Goal: Task Accomplishment & Management: Manage account settings

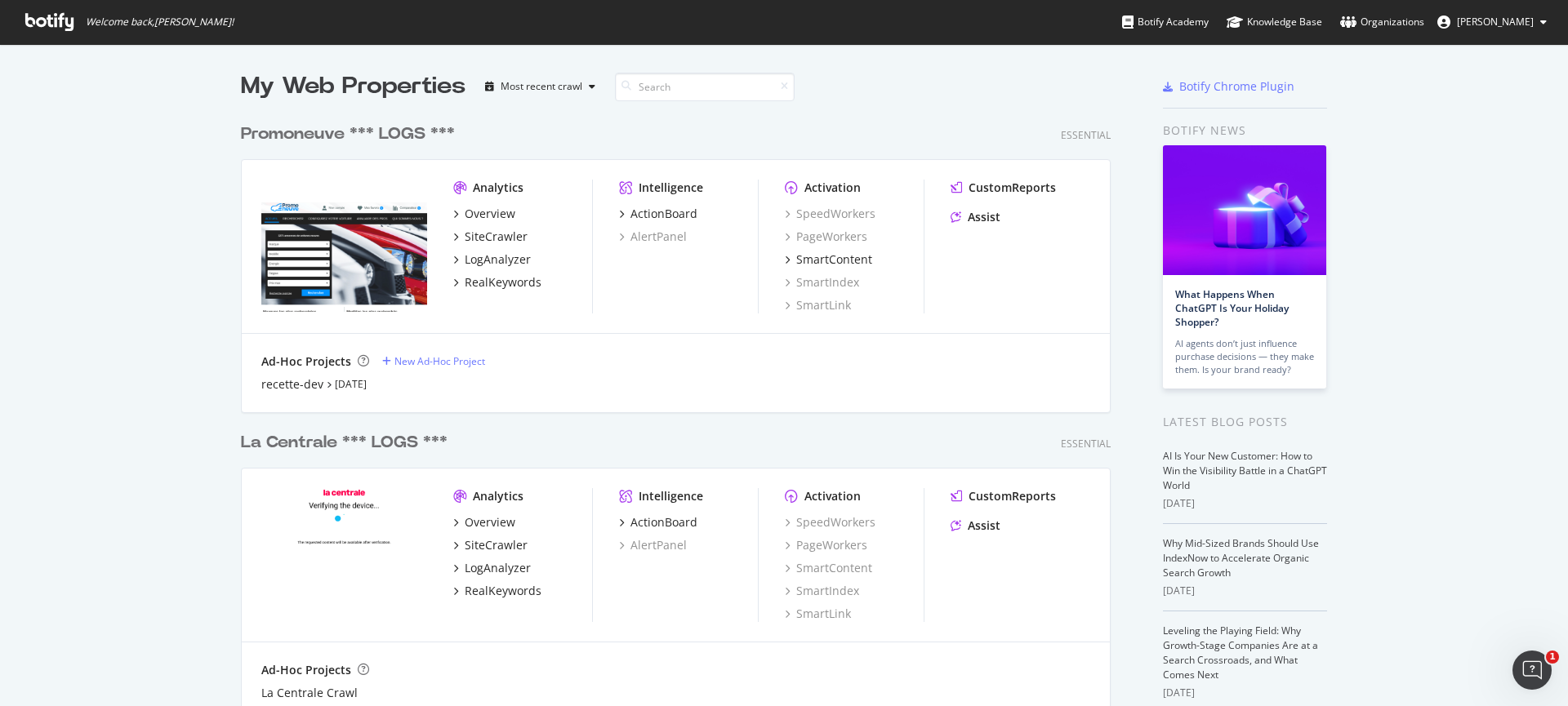
click at [1515, 22] on span "[PERSON_NAME]" at bounding box center [1495, 21] width 77 height 14
click at [1367, 8] on link "Organizations" at bounding box center [1382, 22] width 84 height 44
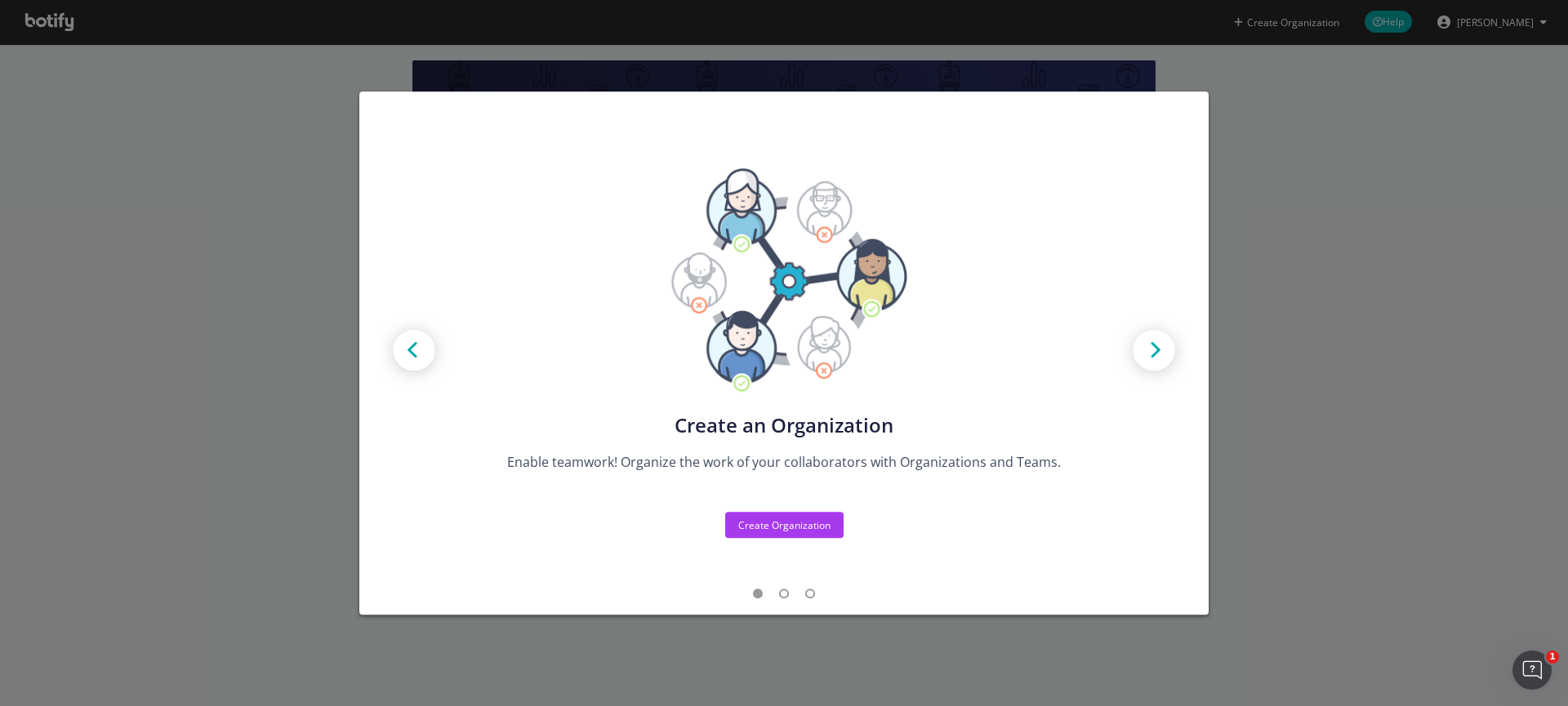
click at [1160, 343] on img "modal" at bounding box center [1153, 352] width 73 height 73
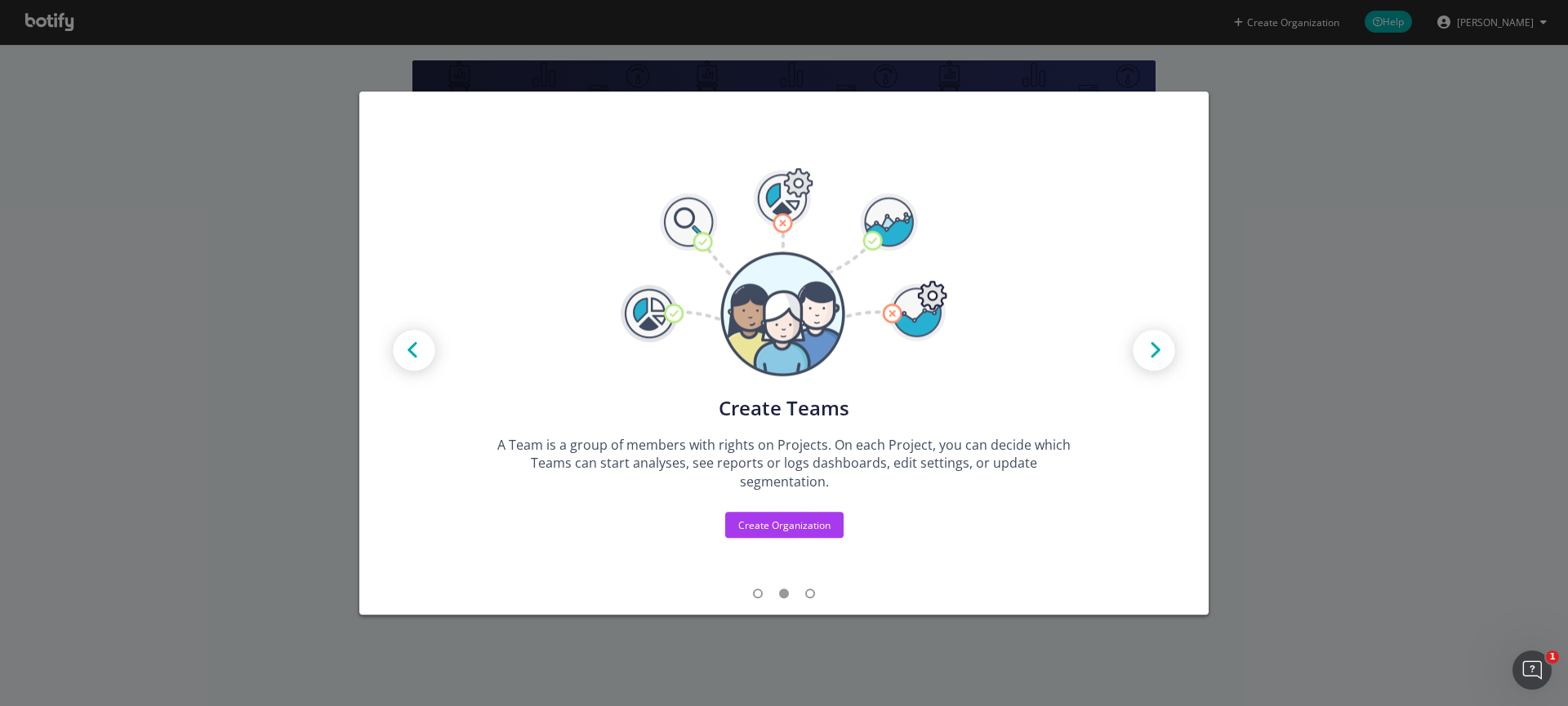
click at [1160, 343] on img "modal" at bounding box center [1153, 352] width 73 height 73
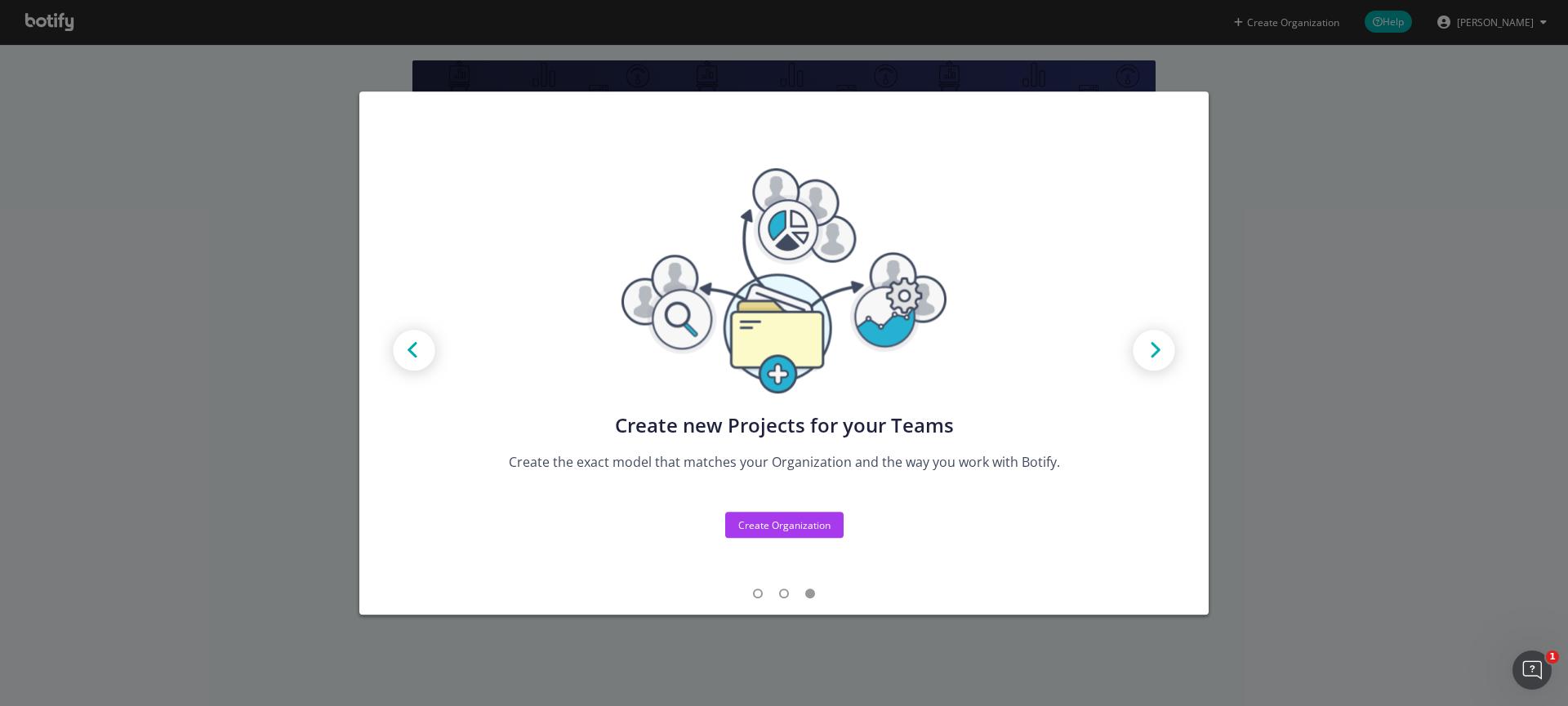
click at [1147, 360] on img "modal" at bounding box center [1153, 352] width 73 height 73
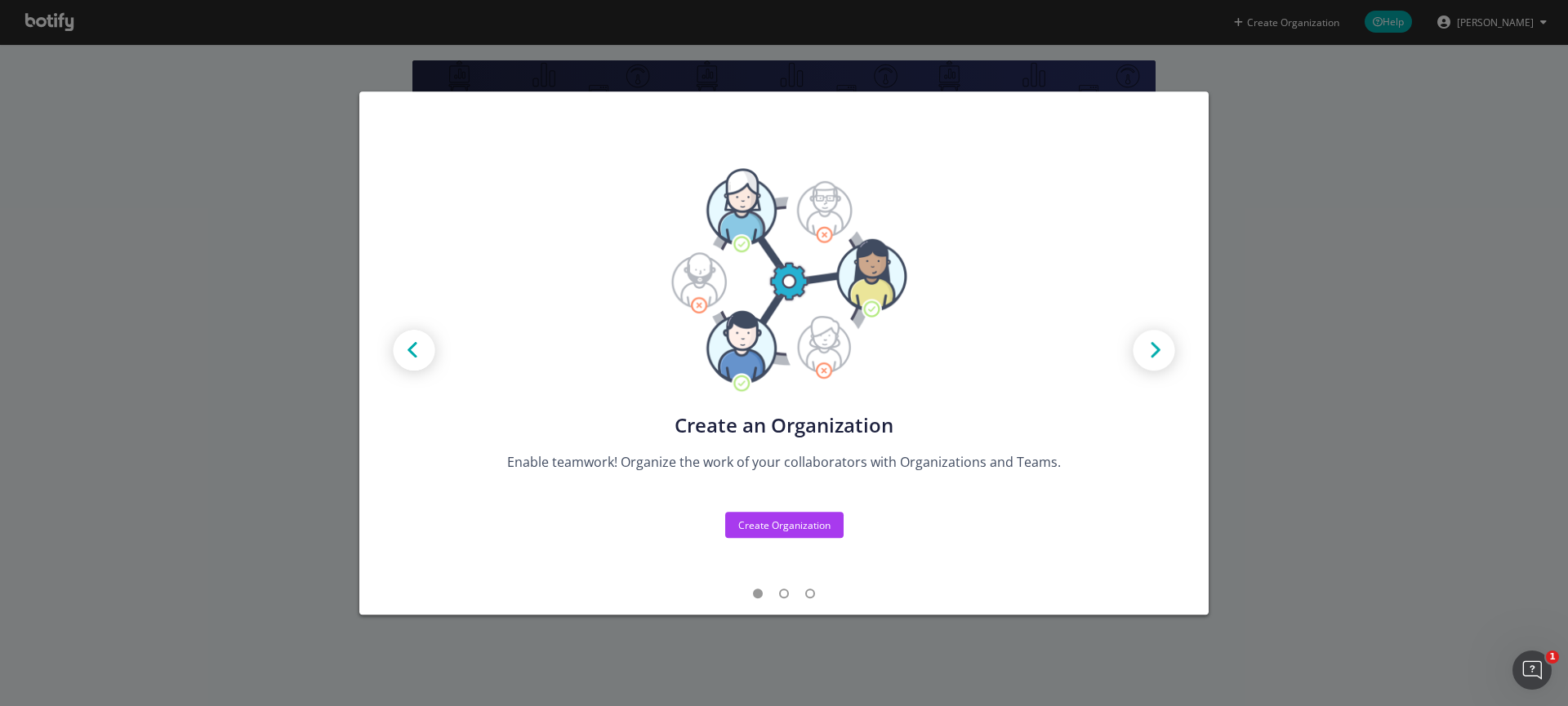
click at [1147, 360] on img "modal" at bounding box center [1153, 352] width 73 height 73
click at [1153, 358] on img "modal" at bounding box center [1153, 352] width 73 height 73
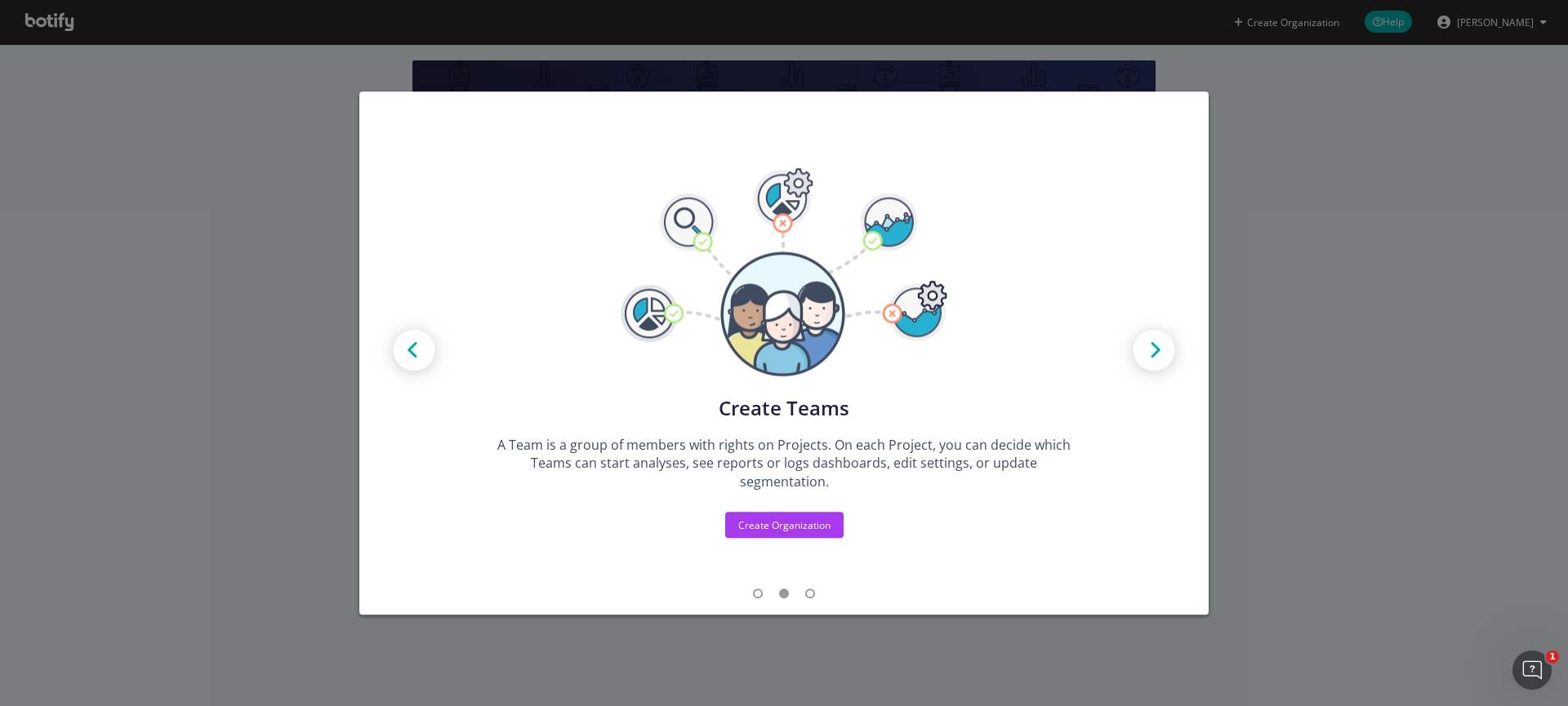
click at [1204, 372] on div "Create new Projects for your Teams Create the exact model that matches your Org…" at bounding box center [783, 353] width 849 height 524
click at [804, 522] on div "Create Organization" at bounding box center [784, 524] width 92 height 14
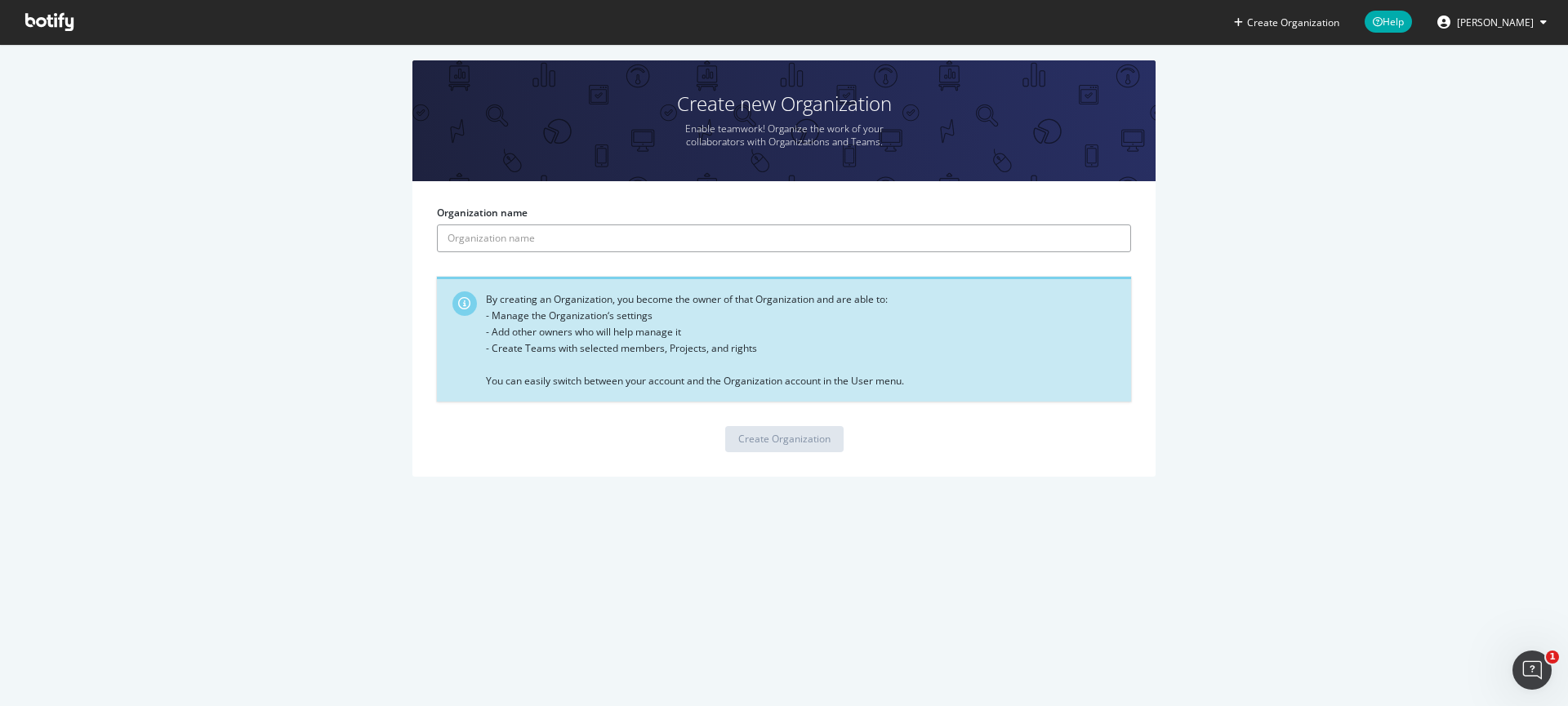
click at [482, 238] on input "Organization name" at bounding box center [784, 238] width 694 height 28
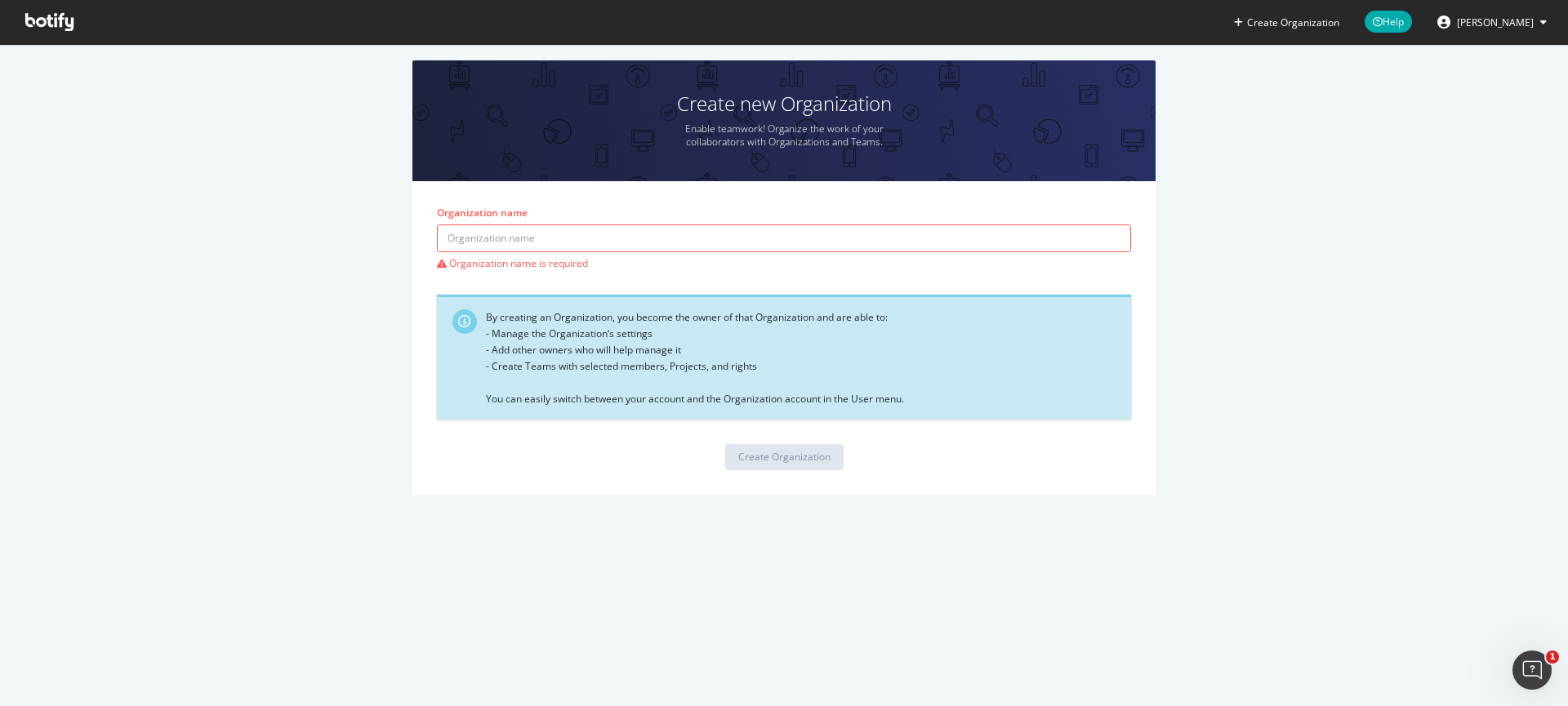
click at [1426, 157] on div "Create new Organization Enable teamwork! Organize the work of your collaborator…" at bounding box center [783, 286] width 1518 height 450
click at [1478, 24] on span "[PERSON_NAME]" at bounding box center [1495, 22] width 77 height 14
click at [33, 27] on icon at bounding box center [49, 22] width 48 height 18
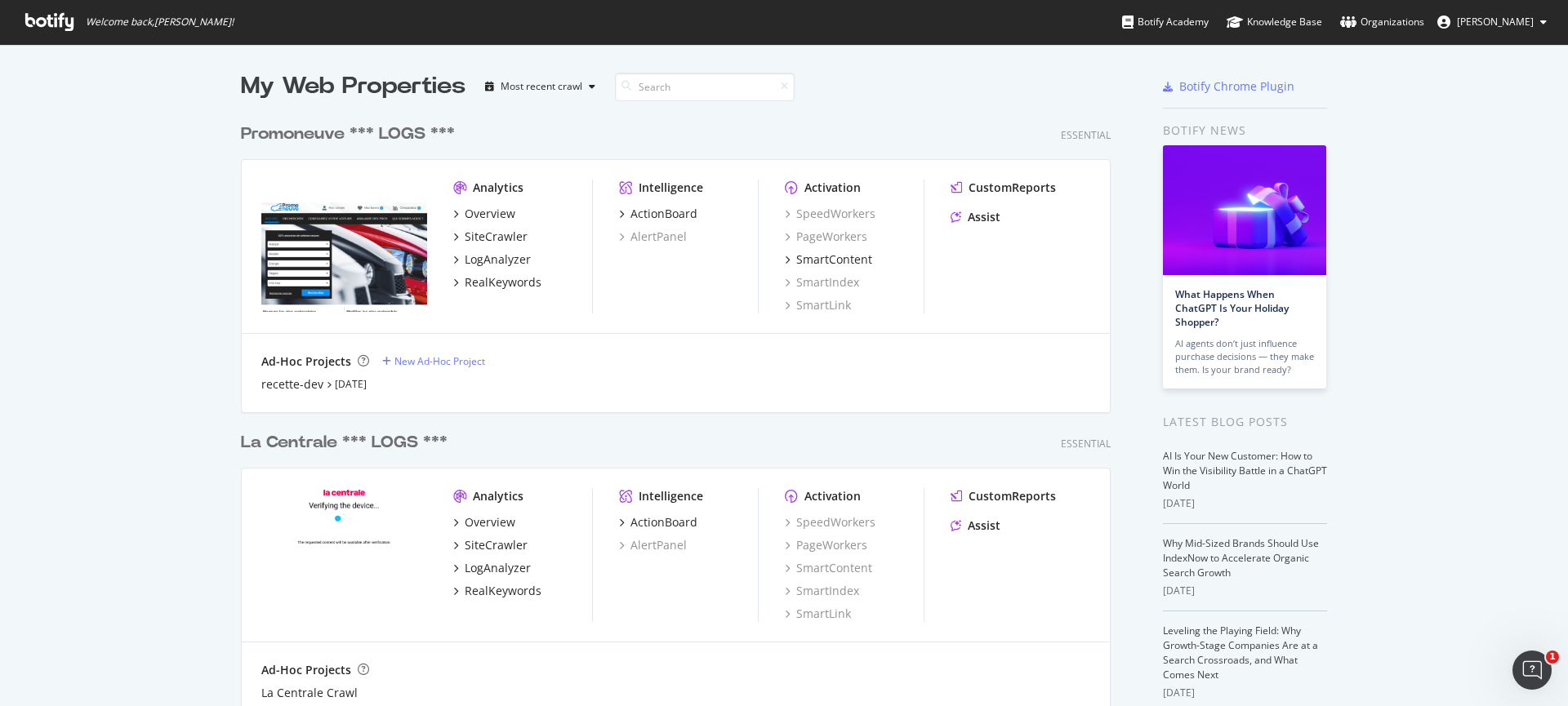
click at [38, 30] on icon at bounding box center [49, 22] width 48 height 18
click at [1479, 12] on button "[PERSON_NAME]" at bounding box center [1492, 22] width 136 height 26
